Goal: Obtain resource: Obtain resource

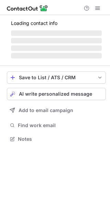
scroll to position [133, 110]
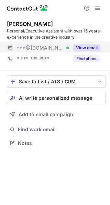
click at [84, 47] on button "View email" at bounding box center [86, 48] width 27 height 7
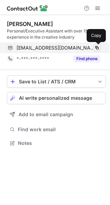
click at [97, 47] on span at bounding box center [96, 47] width 5 height 5
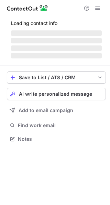
scroll to position [133, 110]
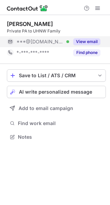
click at [83, 41] on button "View email" at bounding box center [86, 41] width 27 height 7
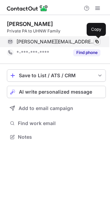
click at [97, 41] on span at bounding box center [96, 41] width 5 height 5
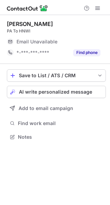
scroll to position [133, 110]
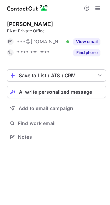
scroll to position [133, 110]
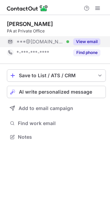
click at [85, 43] on button "View email" at bounding box center [86, 41] width 27 height 7
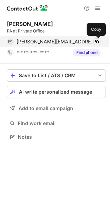
click at [96, 41] on span at bounding box center [96, 41] width 5 height 5
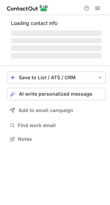
scroll to position [150, 110]
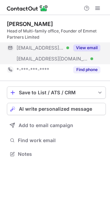
click at [85, 48] on button "View email" at bounding box center [86, 48] width 27 height 7
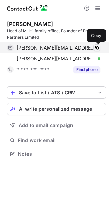
click at [97, 46] on span at bounding box center [96, 47] width 5 height 5
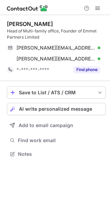
scroll to position [150, 110]
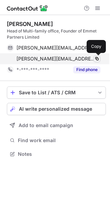
click at [97, 58] on span at bounding box center [96, 58] width 5 height 5
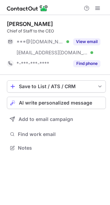
scroll to position [143, 110]
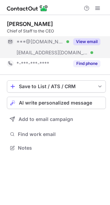
click at [78, 41] on button "View email" at bounding box center [86, 41] width 27 height 7
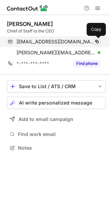
click at [95, 41] on span at bounding box center [96, 41] width 5 height 5
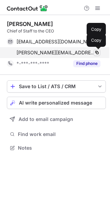
click at [96, 52] on span at bounding box center [96, 52] width 5 height 5
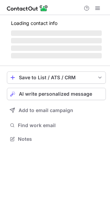
scroll to position [150, 110]
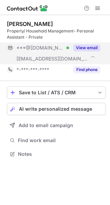
click at [86, 43] on div "View email" at bounding box center [84, 47] width 31 height 11
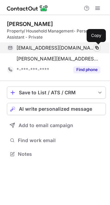
click at [97, 47] on span at bounding box center [96, 47] width 5 height 5
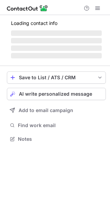
scroll to position [150, 110]
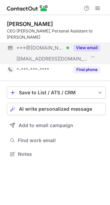
click at [92, 45] on button "View email" at bounding box center [86, 48] width 27 height 7
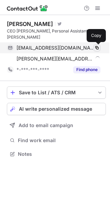
click at [97, 48] on span at bounding box center [96, 47] width 5 height 5
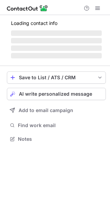
scroll to position [139, 110]
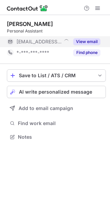
click at [88, 43] on button "View email" at bounding box center [86, 41] width 27 height 7
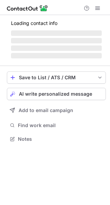
scroll to position [150, 110]
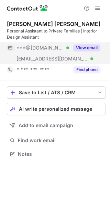
click at [88, 47] on button "View email" at bounding box center [86, 48] width 27 height 7
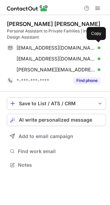
scroll to position [161, 110]
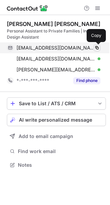
click at [95, 48] on span at bounding box center [96, 47] width 5 height 5
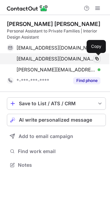
click at [97, 59] on span at bounding box center [96, 58] width 5 height 5
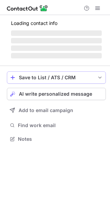
scroll to position [133, 110]
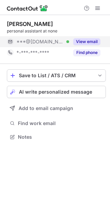
click at [74, 43] on button "View email" at bounding box center [86, 41] width 27 height 7
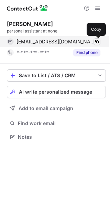
click at [94, 41] on span at bounding box center [96, 41] width 5 height 5
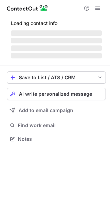
scroll to position [133, 110]
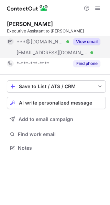
click at [80, 41] on button "View email" at bounding box center [86, 41] width 27 height 7
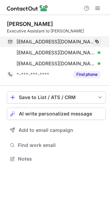
scroll to position [154, 110]
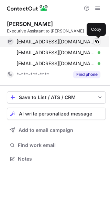
click at [96, 42] on span at bounding box center [96, 41] width 5 height 5
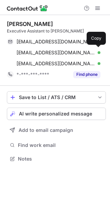
scroll to position [154, 110]
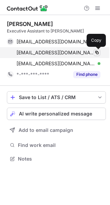
click at [96, 53] on span at bounding box center [96, 52] width 5 height 5
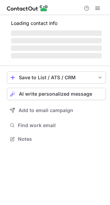
scroll to position [143, 110]
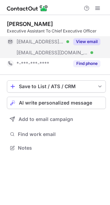
click at [87, 42] on button "View email" at bounding box center [86, 41] width 27 height 7
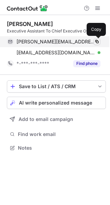
click at [96, 42] on span at bounding box center [96, 41] width 5 height 5
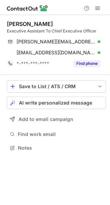
scroll to position [143, 110]
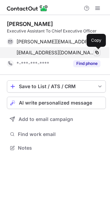
click at [96, 52] on span at bounding box center [96, 52] width 5 height 5
